Goal: Task Accomplishment & Management: Use online tool/utility

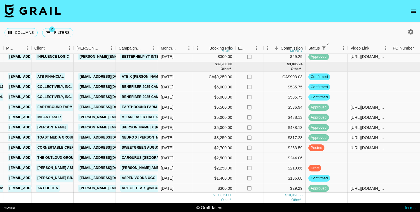
scroll to position [320, 156]
click at [413, 30] on icon "button" at bounding box center [411, 31] width 7 height 7
select select "[DATE]"
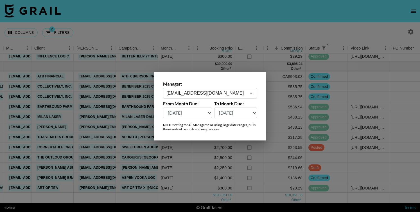
click at [211, 92] on input "[EMAIL_ADDRESS][DOMAIN_NAME]" at bounding box center [206, 93] width 80 height 6
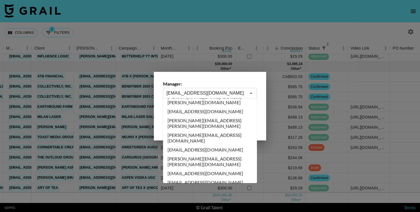
scroll to position [1310, 0]
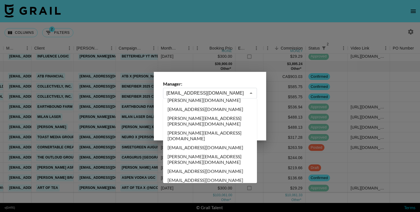
type input "[PERSON_NAME][EMAIL_ADDRESS][DOMAIN_NAME]"
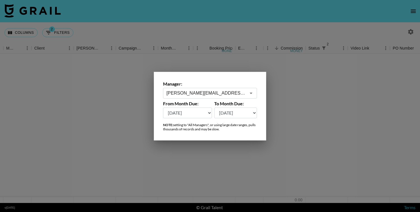
scroll to position [0, 156]
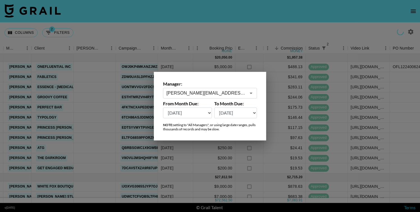
click at [236, 28] on div at bounding box center [210, 106] width 420 height 212
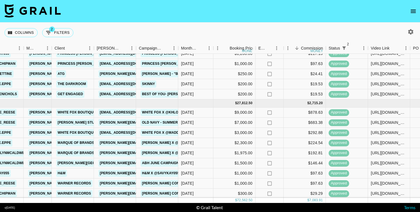
scroll to position [0, 135]
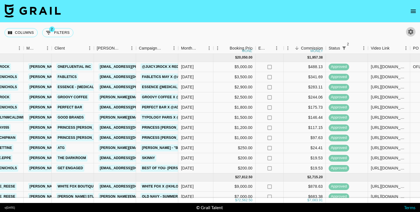
click at [411, 31] on icon "button" at bounding box center [411, 31] width 7 height 7
select select "[DATE]"
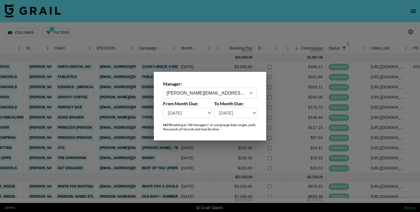
click at [205, 88] on div "[PERSON_NAME][EMAIL_ADDRESS][DOMAIN_NAME] ​" at bounding box center [210, 93] width 94 height 11
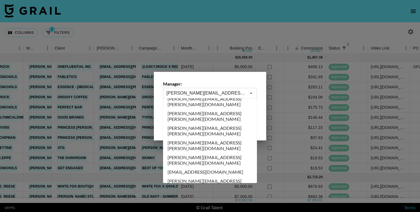
scroll to position [1455, 0]
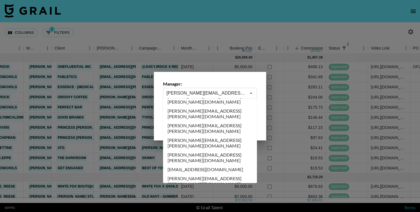
type input "[EMAIL_ADDRESS][DOMAIN_NAME]"
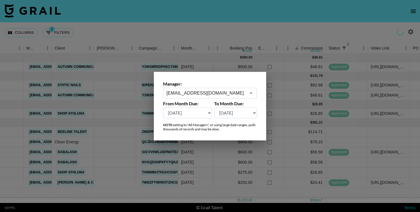
click at [235, 36] on div at bounding box center [210, 106] width 420 height 212
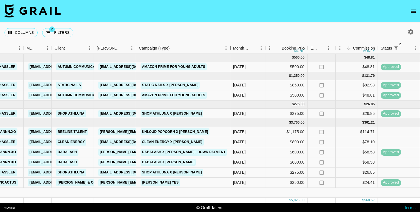
drag, startPoint x: 179, startPoint y: 48, endPoint x: 222, endPoint y: 47, distance: 43.6
click at [227, 47] on div "Campaign (Type)" at bounding box center [230, 48] width 7 height 11
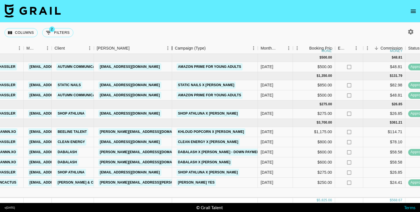
drag, startPoint x: 137, startPoint y: 44, endPoint x: 173, endPoint y: 46, distance: 36.3
click at [173, 46] on div "Booker" at bounding box center [172, 48] width 7 height 11
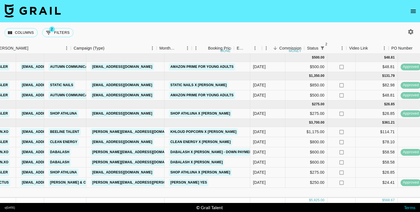
scroll to position [0, 10]
